Goal: Find specific page/section: Find specific page/section

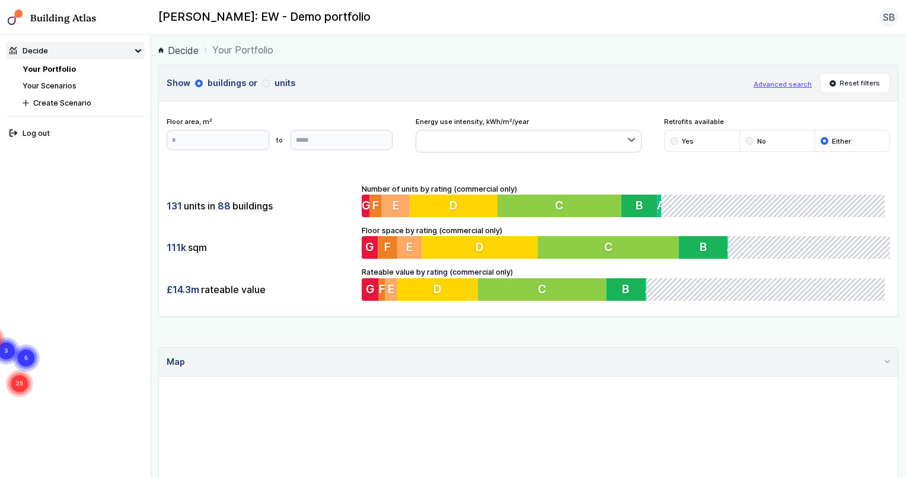
drag, startPoint x: 485, startPoint y: 411, endPoint x: 477, endPoint y: 396, distance: 17.8
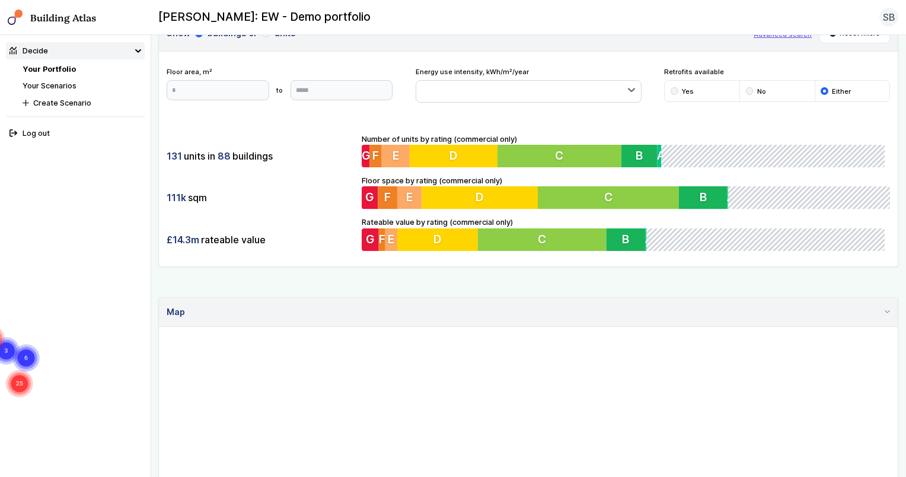
scroll to position [158, 0]
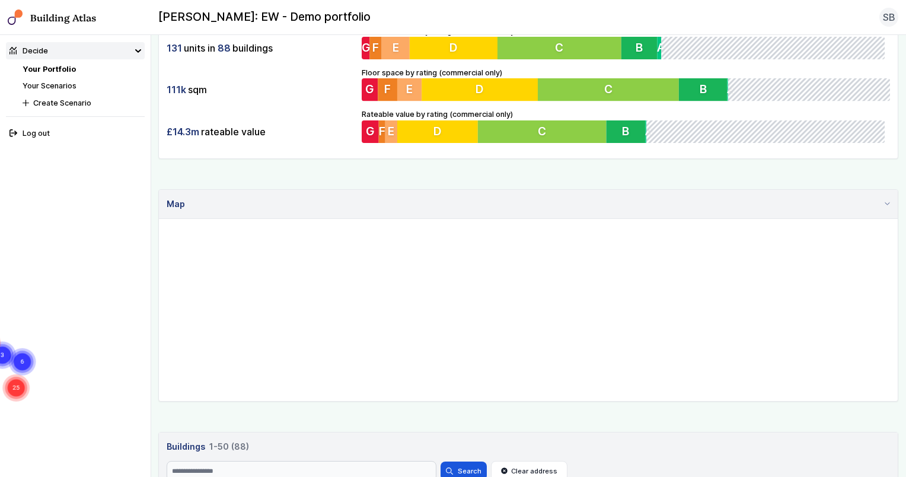
drag, startPoint x: 449, startPoint y: 304, endPoint x: 445, endPoint y: 309, distance: 7.1
click at [159, 219] on gmp-map "25 6 3 26 22 4 2" at bounding box center [159, 219] width 0 height 0
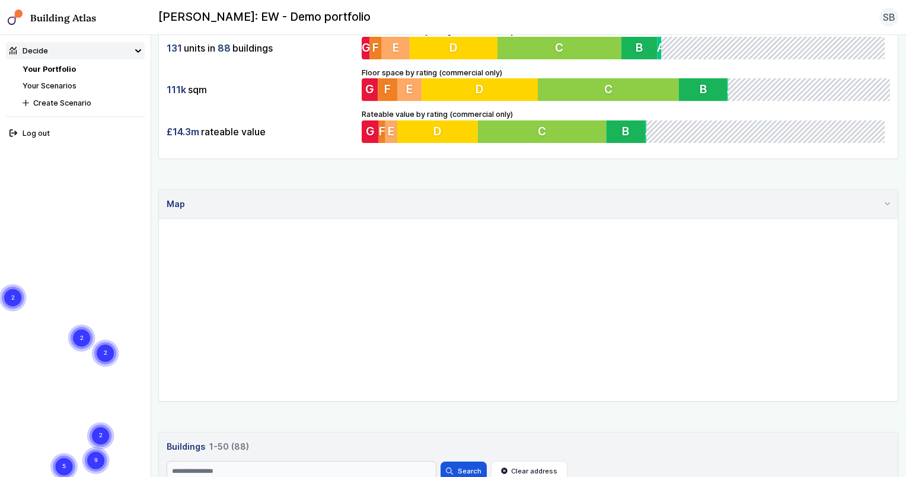
drag, startPoint x: 560, startPoint y: 301, endPoint x: 520, endPoint y: 299, distance: 39.8
click at [159, 219] on gmp-map "2 3 9 5 2 2 2 2 2 2 2 4 2 13 3 3 2 10 3 2 3" at bounding box center [159, 219] width 0 height 0
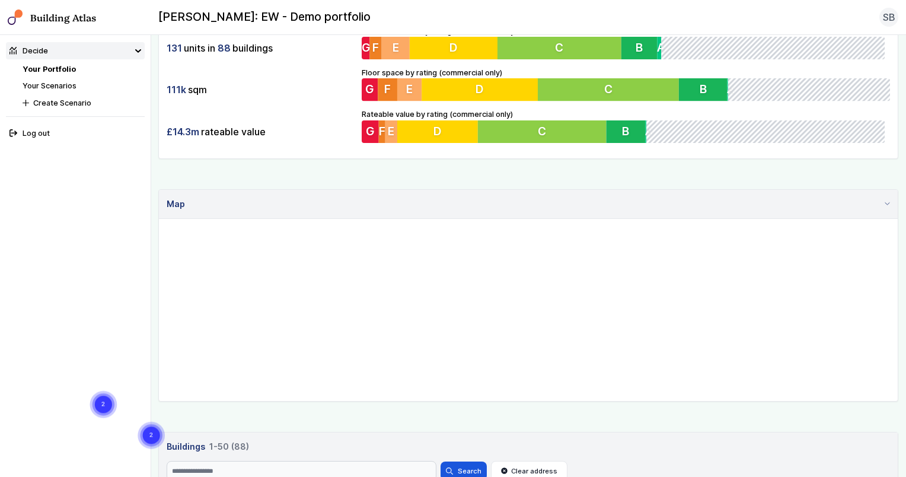
drag, startPoint x: 507, startPoint y: 296, endPoint x: 526, endPoint y: 335, distance: 43.7
click at [159, 219] on gmp-map "2 3 8 2 2 2 2 2 2 3 2 4 3 3 3 2 2 3 2 2 2 3 2" at bounding box center [159, 219] width 0 height 0
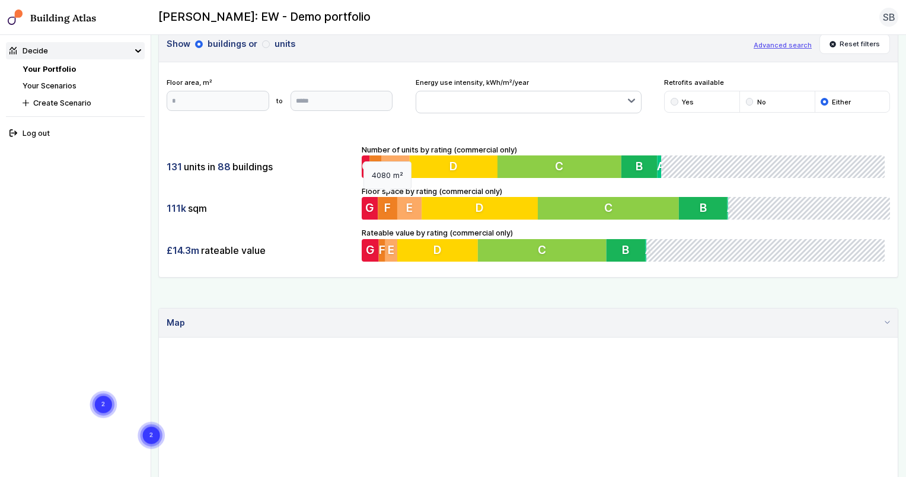
scroll to position [0, 0]
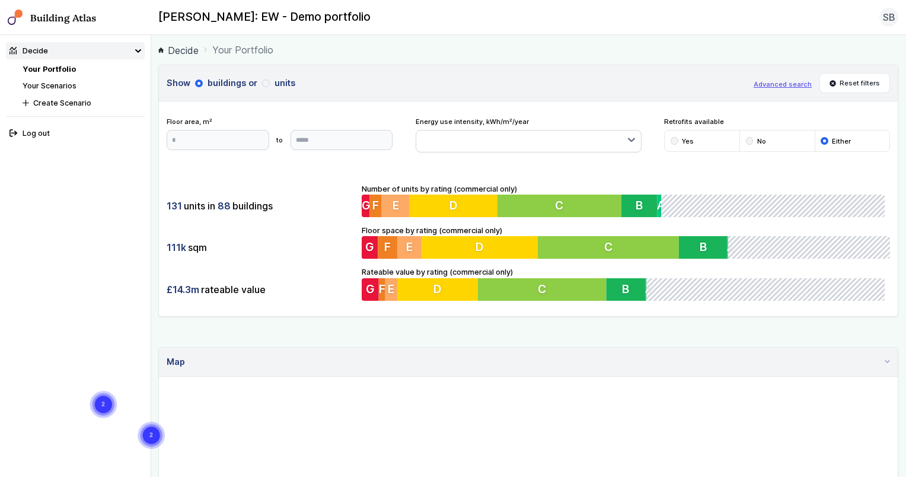
click at [287, 309] on gmp-advanced-marker "KINGSLEY LODGE 13" at bounding box center [287, 309] width 0 height 0
drag, startPoint x: 794, startPoint y: 404, endPoint x: 628, endPoint y: 449, distance: 171.2
click at [159, 376] on gmp-map at bounding box center [159, 376] width 0 height 0
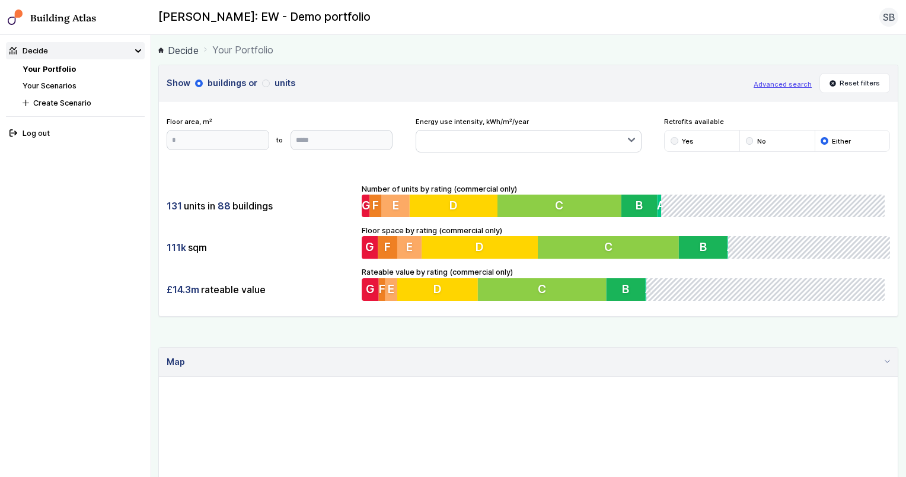
click at [108, 354] on gmp-advanced-marker "KINGSLEY LODGE 13" at bounding box center [108, 354] width 0 height 0
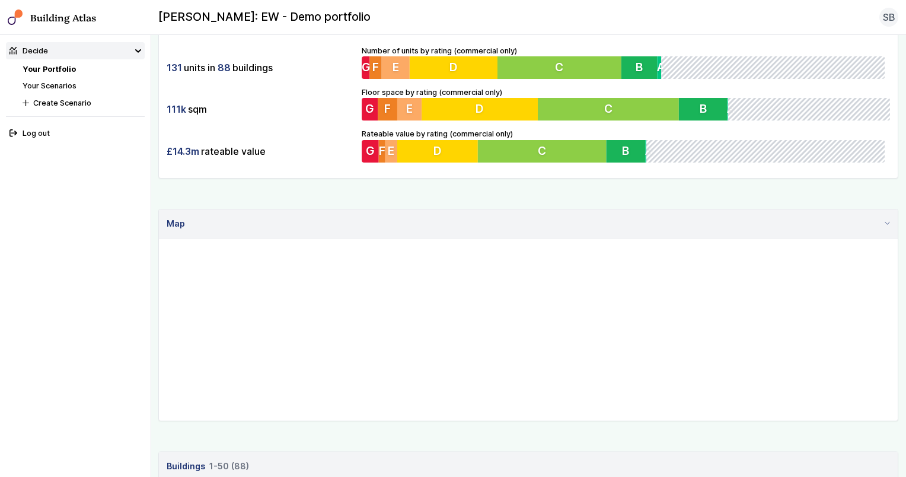
scroll to position [237, 0]
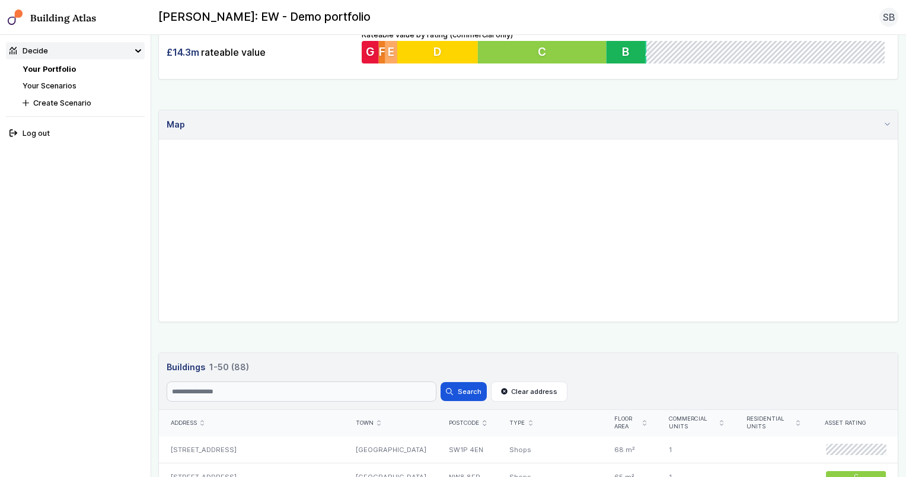
click at [108, 350] on gmp-advanced-marker "KINGSLEY LODGE 13" at bounding box center [108, 350] width 0 height 0
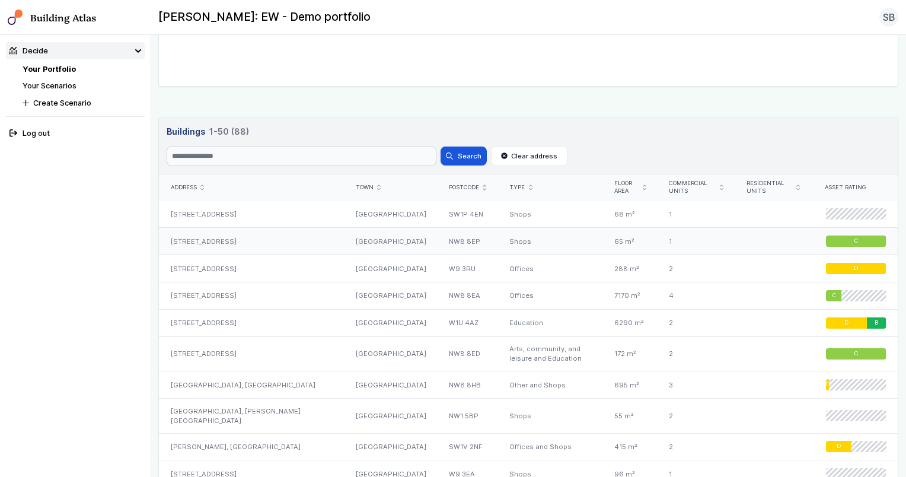
scroll to position [474, 0]
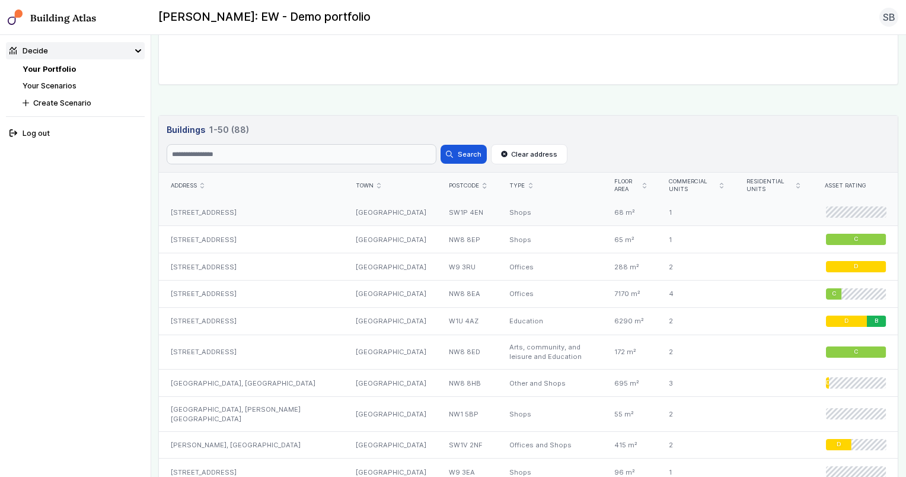
click at [284, 218] on div "[STREET_ADDRESS]" at bounding box center [251, 212] width 185 height 27
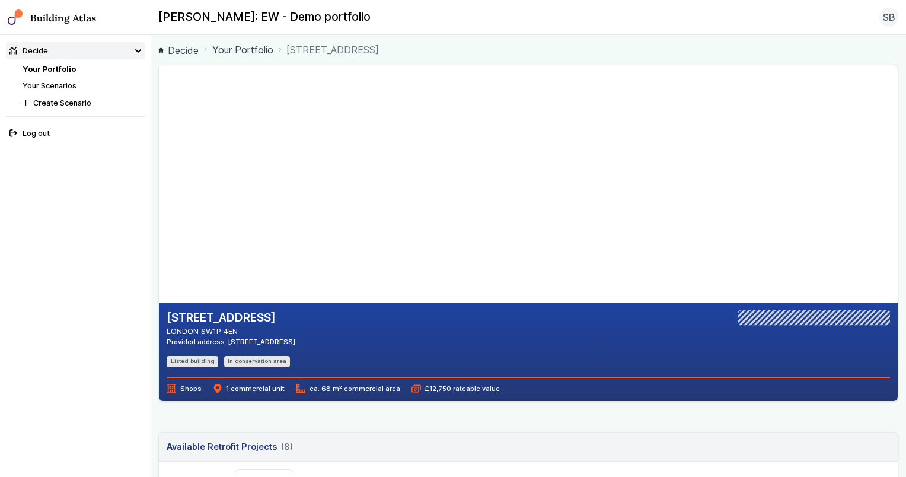
drag, startPoint x: 358, startPoint y: 211, endPoint x: 337, endPoint y: 229, distance: 28.2
click at [159, 229] on gmp-map-3d at bounding box center [159, 183] width 0 height 237
drag, startPoint x: 322, startPoint y: 183, endPoint x: 322, endPoint y: 190, distance: 7.1
click at [159, 190] on gmp-map-3d at bounding box center [159, 183] width 0 height 237
drag, startPoint x: 341, startPoint y: 186, endPoint x: 382, endPoint y: 178, distance: 41.7
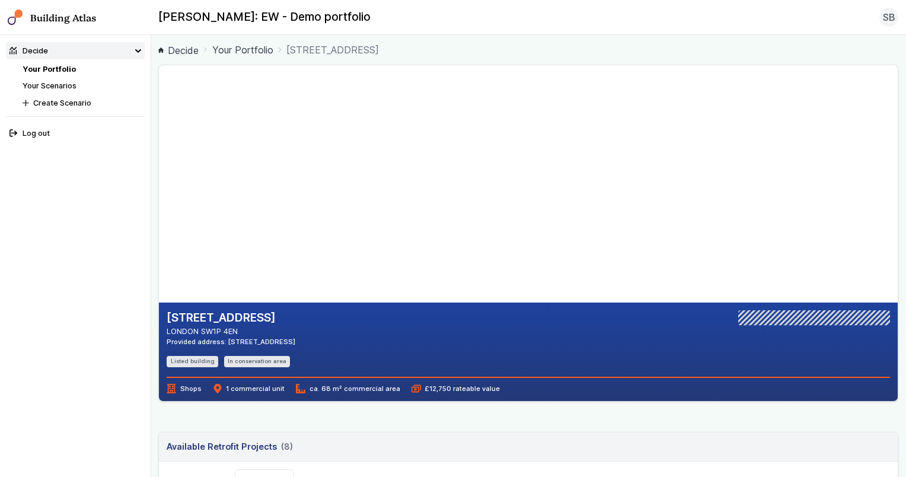
drag, startPoint x: 375, startPoint y: 196, endPoint x: 331, endPoint y: 78, distance: 125.8
drag, startPoint x: 401, startPoint y: 184, endPoint x: 8, endPoint y: 136, distance: 395.8
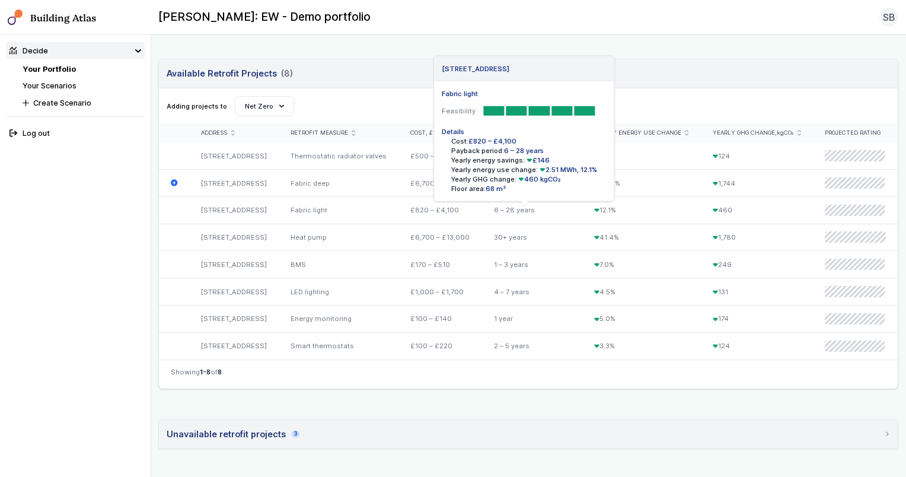
scroll to position [375, 0]
